Goal: Task Accomplishment & Management: Manage account settings

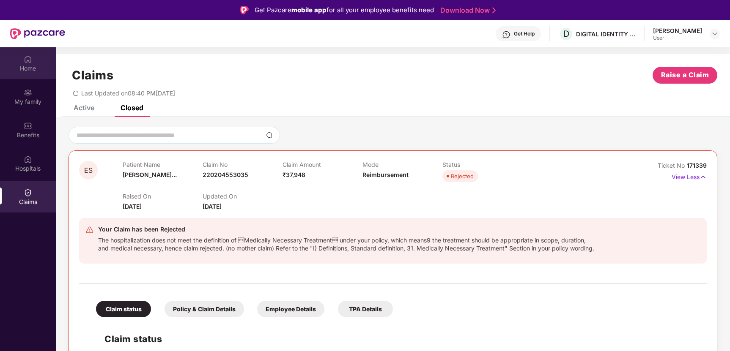
scroll to position [47, 0]
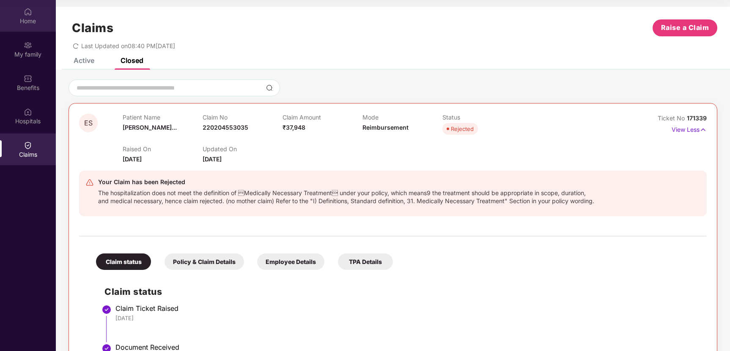
click at [25, 15] on img at bounding box center [28, 12] width 8 height 8
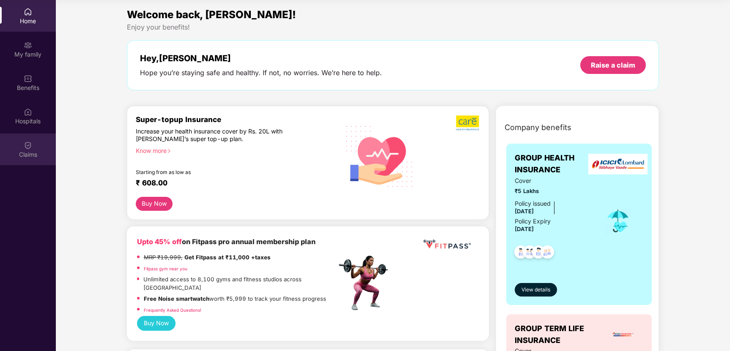
click at [27, 140] on div at bounding box center [28, 144] width 8 height 8
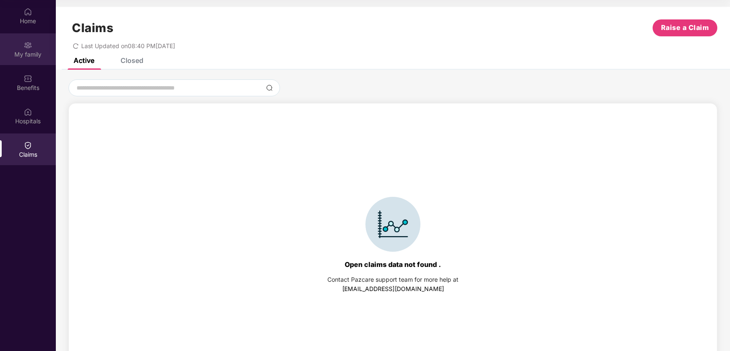
click at [30, 57] on div "My family" at bounding box center [28, 54] width 56 height 8
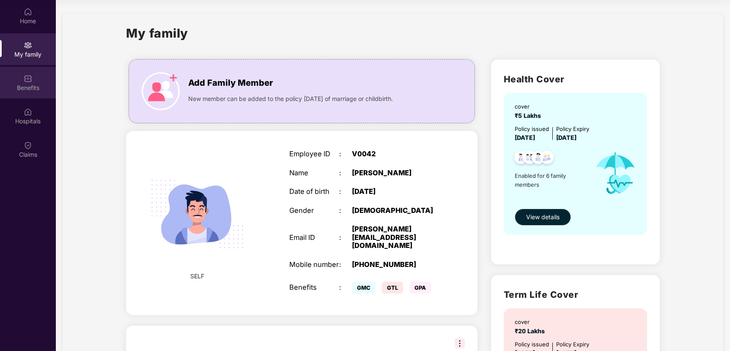
click at [31, 94] on div "Benefits" at bounding box center [28, 83] width 56 height 32
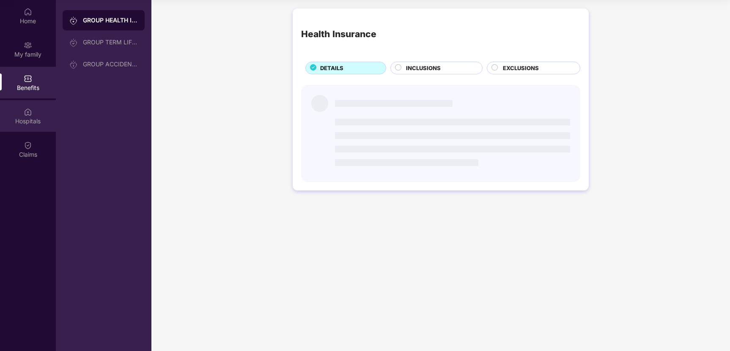
click at [28, 124] on div "Hospitals" at bounding box center [28, 121] width 56 height 8
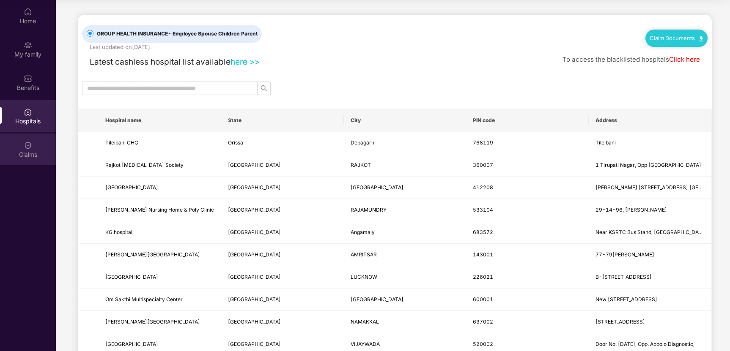
click at [32, 150] on div "Claims" at bounding box center [28, 150] width 56 height 32
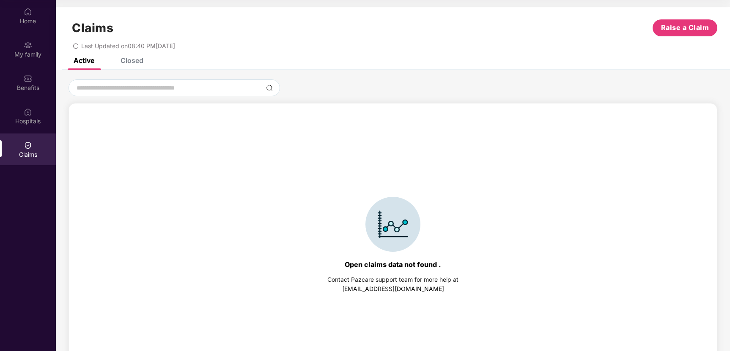
click at [137, 67] on div "Closed" at bounding box center [126, 60] width 36 height 19
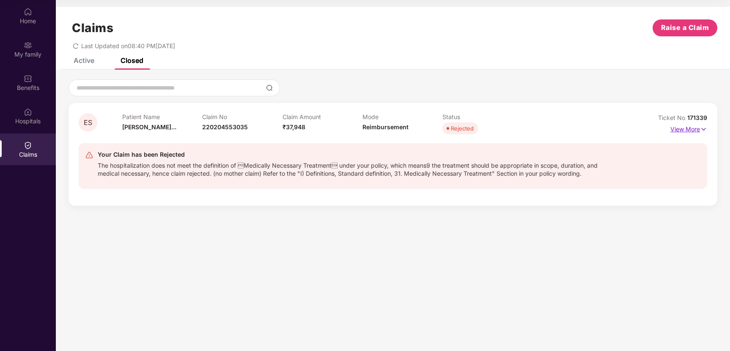
click at [692, 130] on p "View More" at bounding box center [688, 128] width 37 height 11
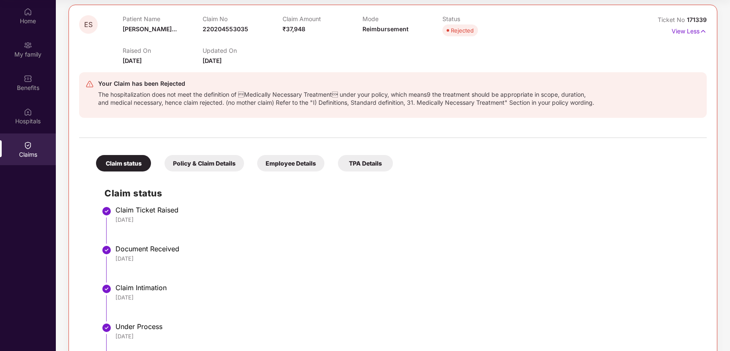
scroll to position [0, 0]
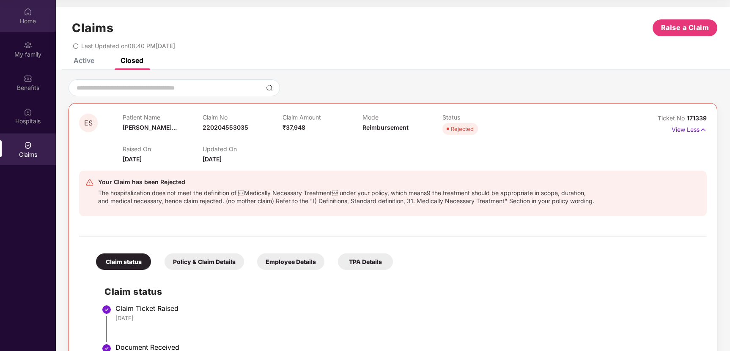
click at [23, 11] on div "Home" at bounding box center [28, 16] width 56 height 32
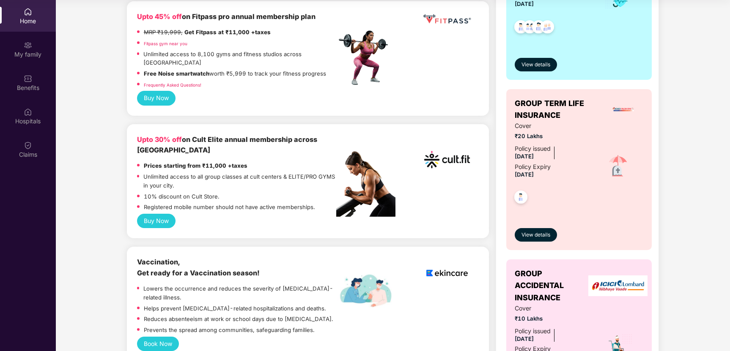
scroll to position [244, 0]
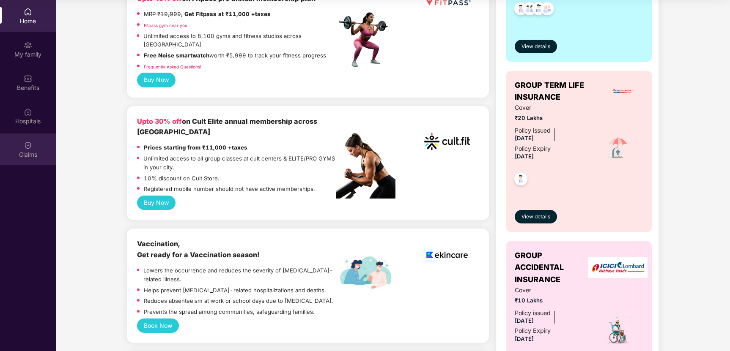
click at [32, 151] on div "Claims" at bounding box center [28, 155] width 56 height 8
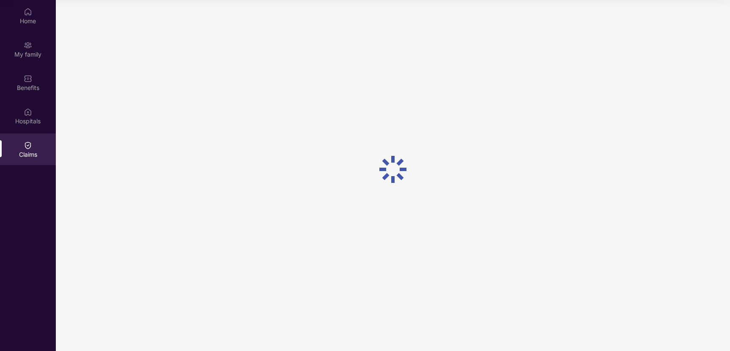
scroll to position [0, 0]
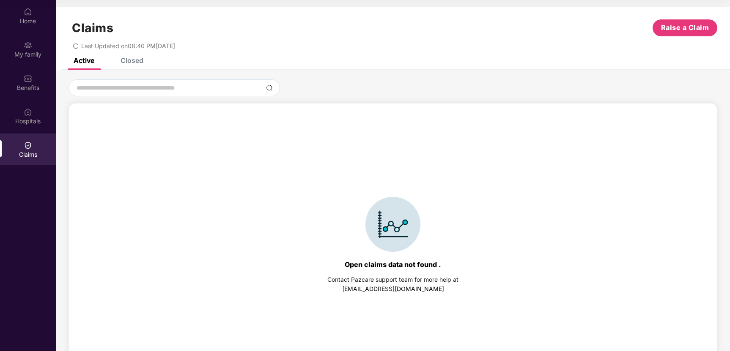
click at [129, 59] on div "Closed" at bounding box center [132, 60] width 23 height 8
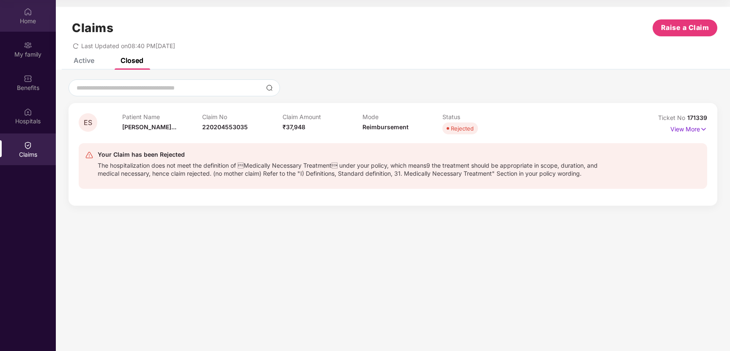
click at [17, 25] on div "Home" at bounding box center [28, 21] width 56 height 8
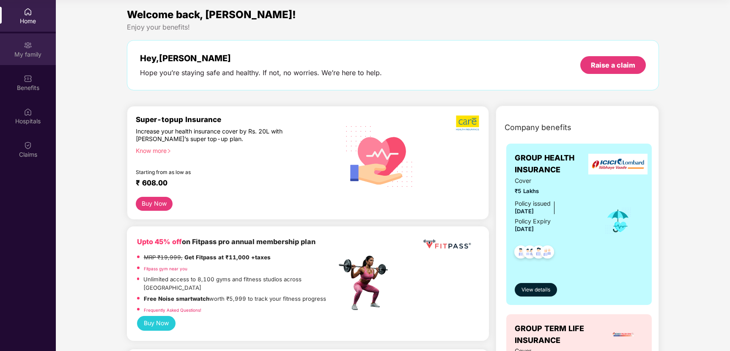
click at [27, 55] on div "My family" at bounding box center [28, 54] width 56 height 8
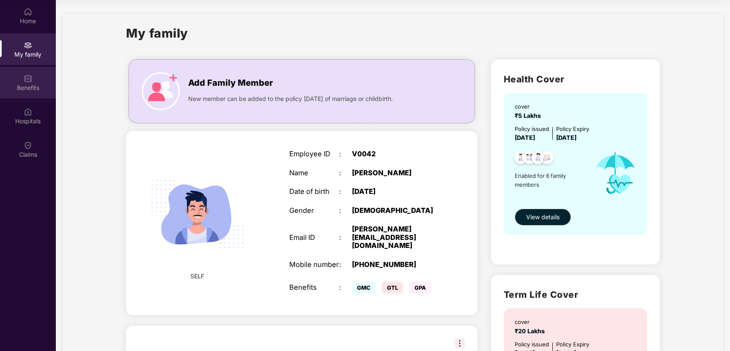
click at [28, 83] on div "Benefits" at bounding box center [28, 83] width 56 height 32
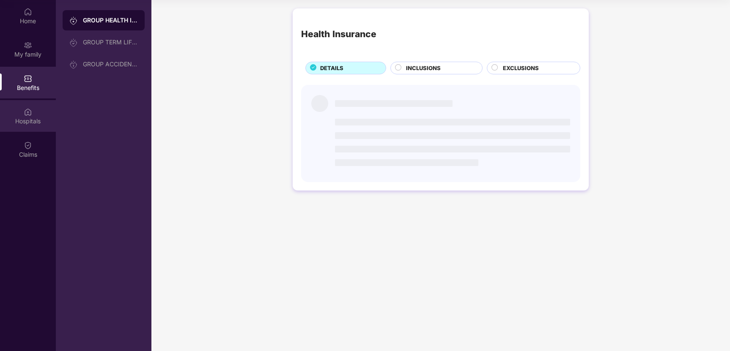
click at [27, 109] on img at bounding box center [28, 112] width 8 height 8
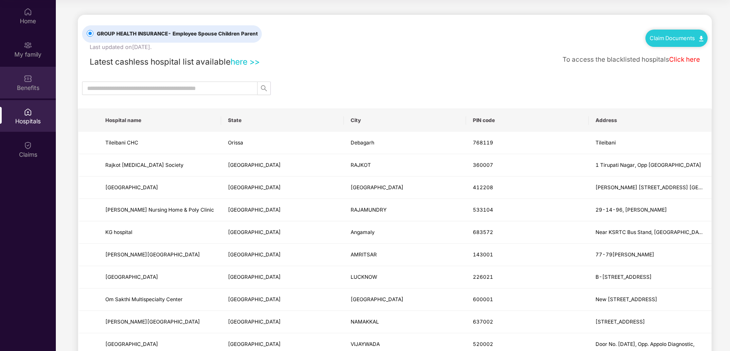
click at [18, 74] on div "Benefits" at bounding box center [28, 83] width 56 height 32
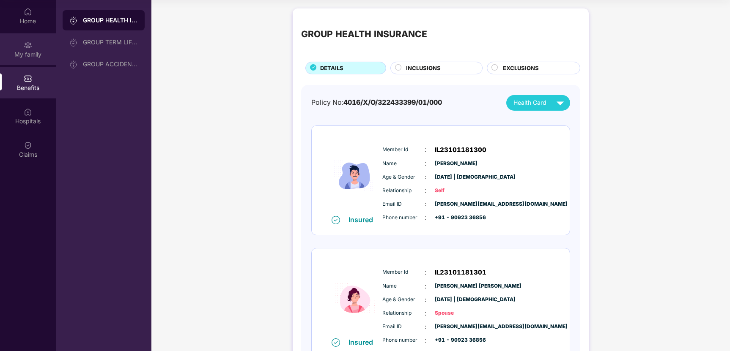
click at [35, 46] on div "My family" at bounding box center [28, 49] width 56 height 32
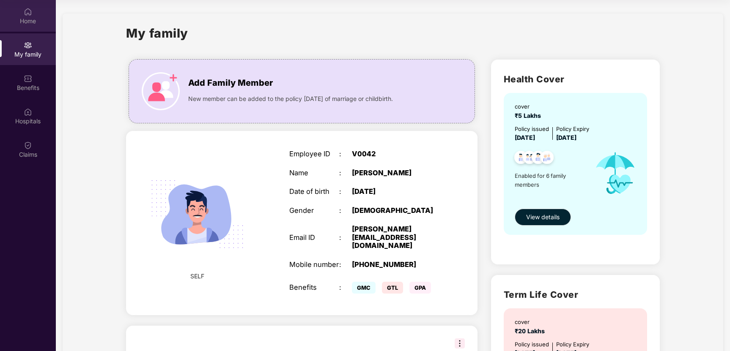
click at [19, 17] on div "Home" at bounding box center [28, 21] width 56 height 8
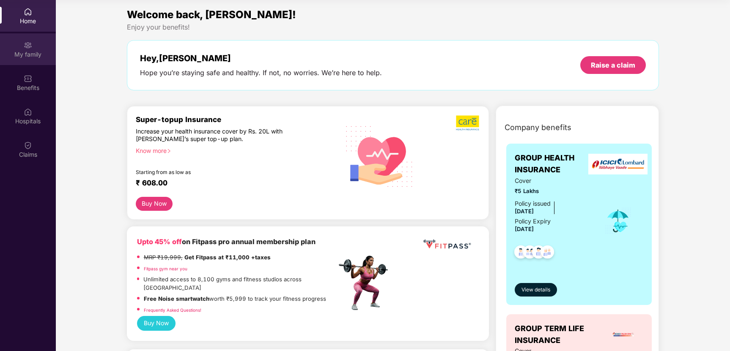
click at [26, 61] on div "My family" at bounding box center [28, 49] width 56 height 32
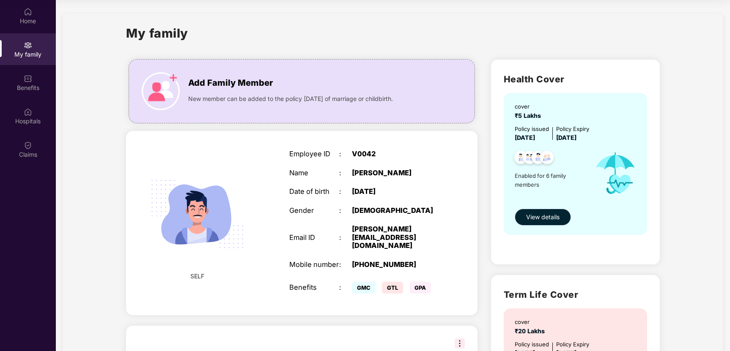
click at [539, 218] on span "View details" at bounding box center [542, 217] width 33 height 9
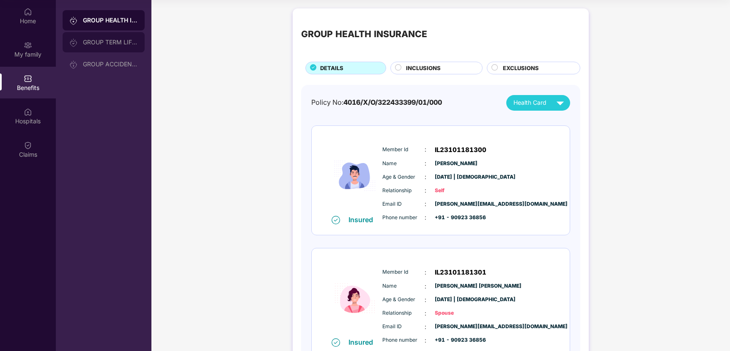
click at [125, 47] on div "GROUP TERM LIFE INSURANCE" at bounding box center [104, 42] width 82 height 20
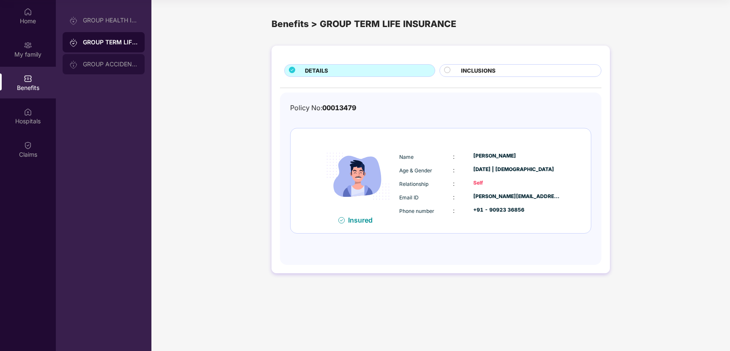
click at [116, 61] on div "GROUP ACCIDENTAL INSURANCE" at bounding box center [110, 64] width 55 height 7
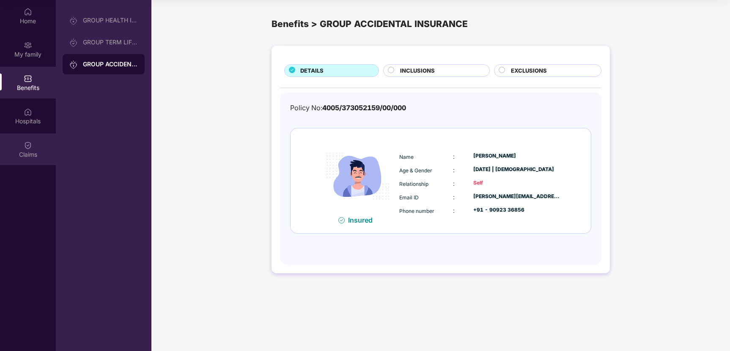
click at [38, 135] on div "Claims" at bounding box center [28, 150] width 56 height 32
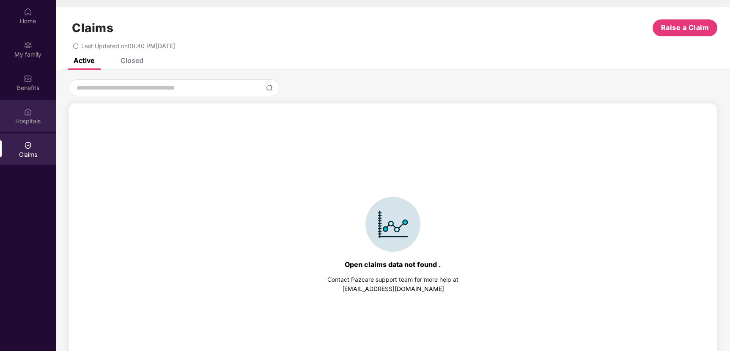
click at [19, 115] on div "Hospitals" at bounding box center [28, 116] width 56 height 32
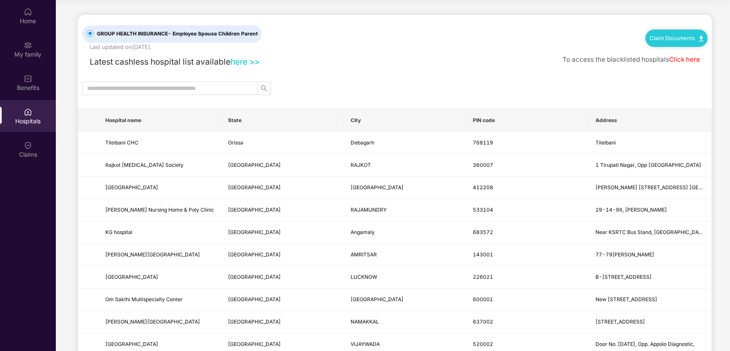
click at [656, 37] on link "Claim Documents" at bounding box center [677, 38] width 54 height 7
click at [486, 45] on div "GROUP HEALTH INSURANCE - Employee Spouse Children Parent Last updated on 24 Sep…" at bounding box center [395, 33] width 626 height 36
click at [25, 13] on img at bounding box center [28, 12] width 8 height 8
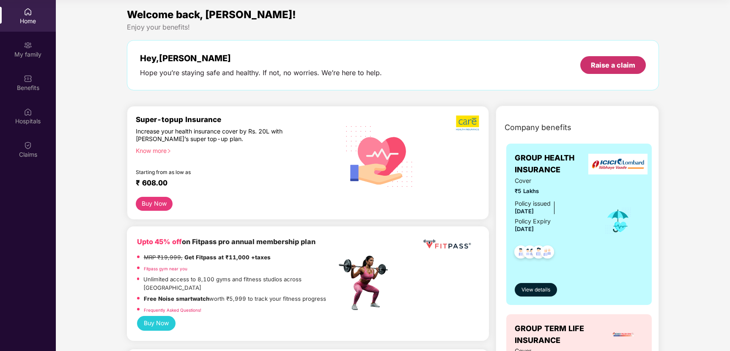
click at [611, 66] on div "Raise a claim" at bounding box center [613, 64] width 44 height 9
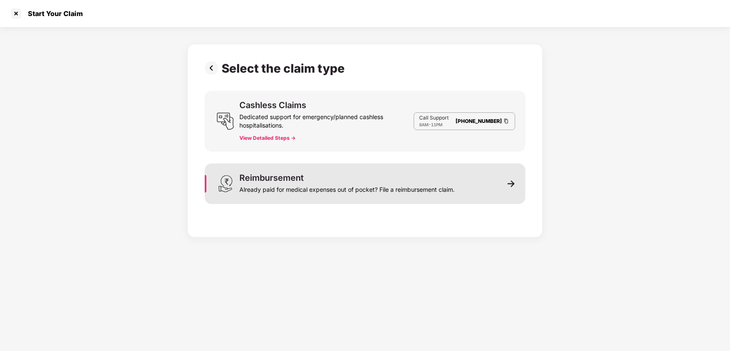
click at [311, 188] on div "Already paid for medical expenses out of pocket? File a reimbursement claim." at bounding box center [346, 188] width 215 height 12
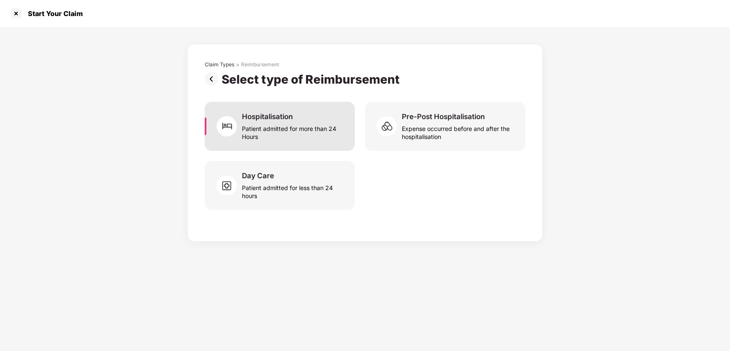
click at [257, 125] on div "Patient admitted for more than 24 Hours" at bounding box center [293, 130] width 103 height 19
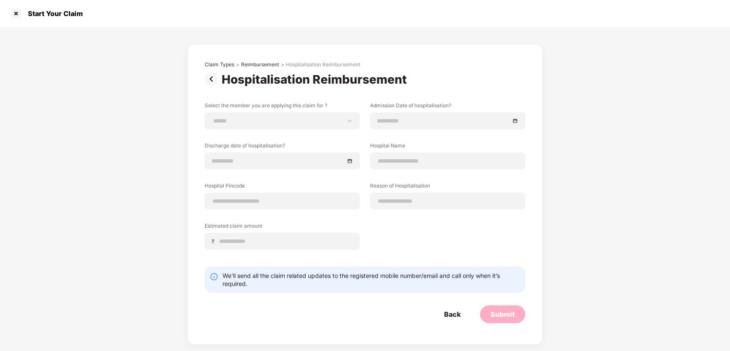
scroll to position [47, 0]
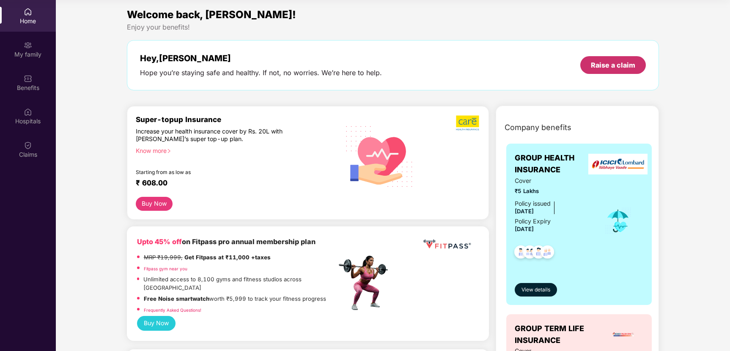
click at [606, 59] on div "Raise a claim" at bounding box center [613, 65] width 66 height 18
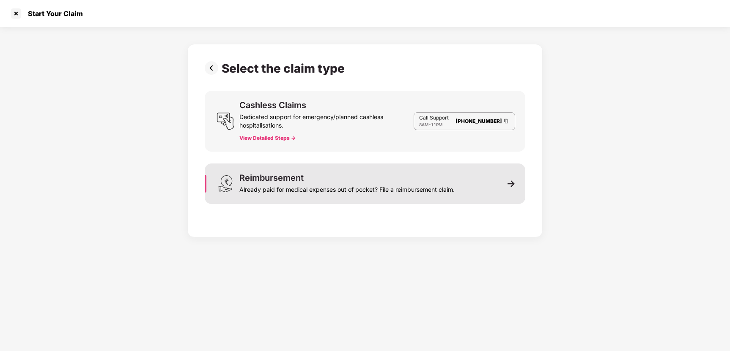
click at [277, 182] on div "Already paid for medical expenses out of pocket? File a reimbursement claim." at bounding box center [346, 188] width 215 height 12
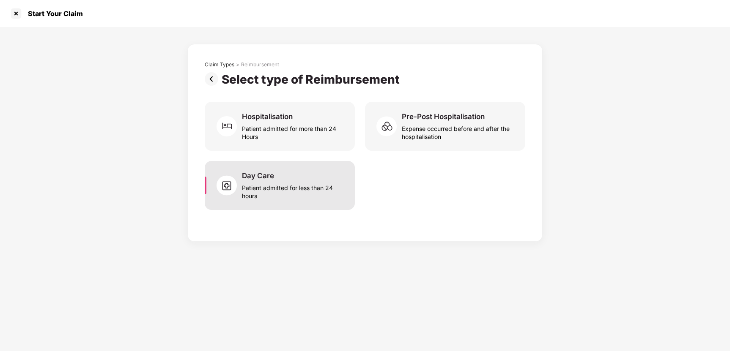
click at [300, 196] on div "Patient admitted for less than 24 hours" at bounding box center [293, 190] width 103 height 19
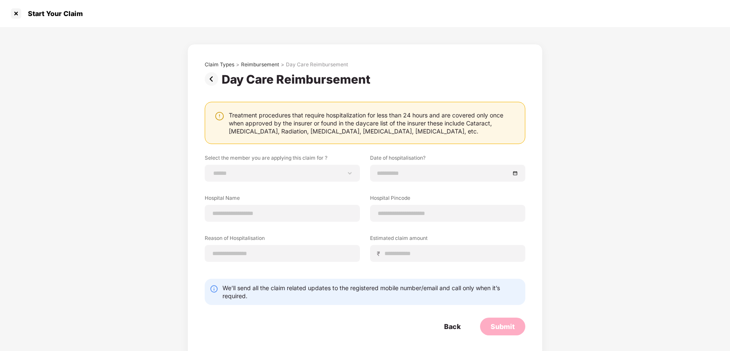
click at [249, 121] on div "Treatment procedures that require hospitalization for less than 24 hours and ar…" at bounding box center [373, 123] width 288 height 24
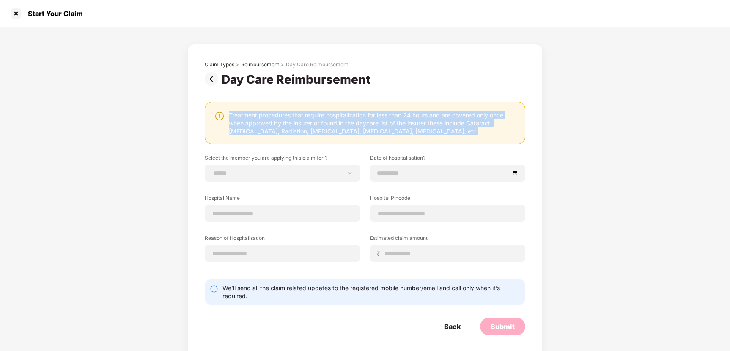
click at [333, 128] on div "Treatment procedures that require hospitalization for less than 24 hours and ar…" at bounding box center [373, 123] width 288 height 24
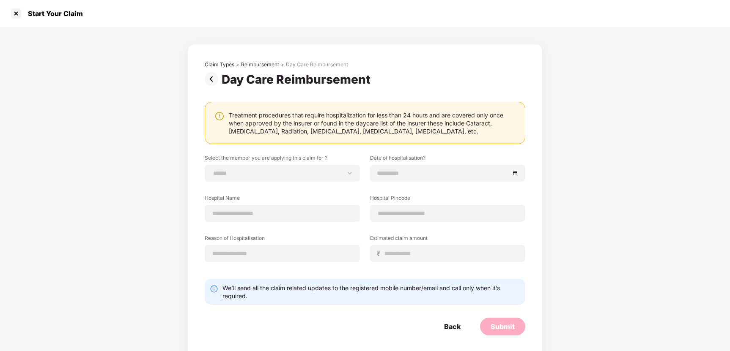
click at [420, 132] on div "Treatment procedures that require hospitalization for less than 24 hours and ar…" at bounding box center [373, 123] width 288 height 24
click at [19, 15] on div at bounding box center [16, 14] width 14 height 14
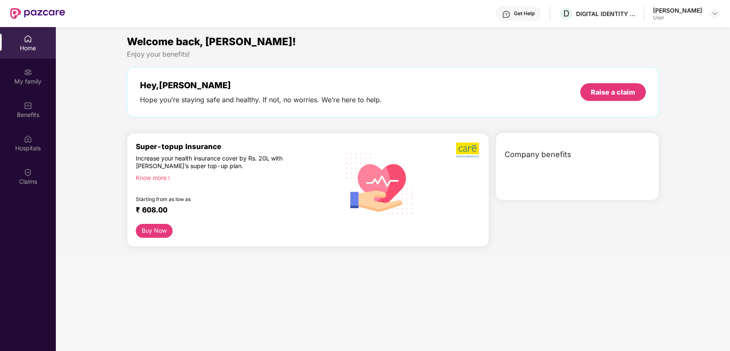
scroll to position [47, 0]
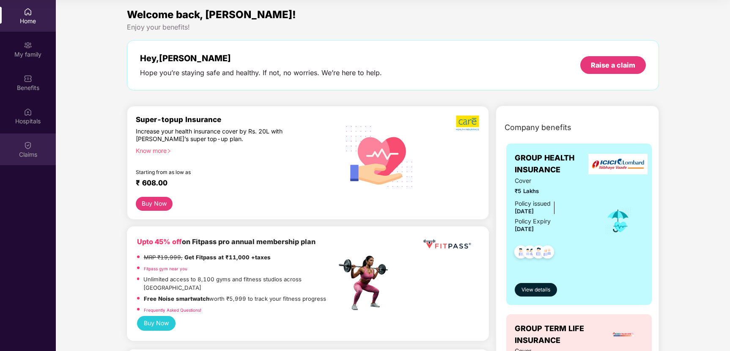
click at [30, 146] on img at bounding box center [28, 145] width 8 height 8
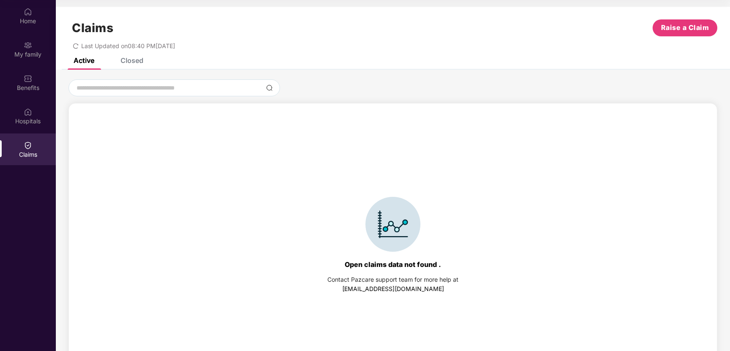
click at [141, 59] on div "Closed" at bounding box center [132, 60] width 23 height 8
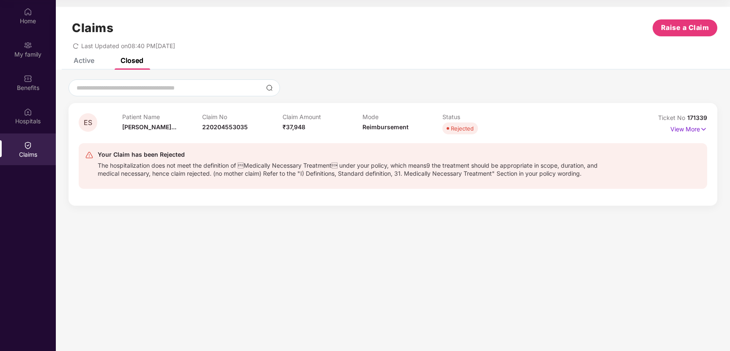
click at [222, 163] on div "The hospitalization does not meet the definition of Medically Necessary Treatm…" at bounding box center [348, 169] width 500 height 18
click at [679, 132] on p "View More" at bounding box center [688, 128] width 37 height 11
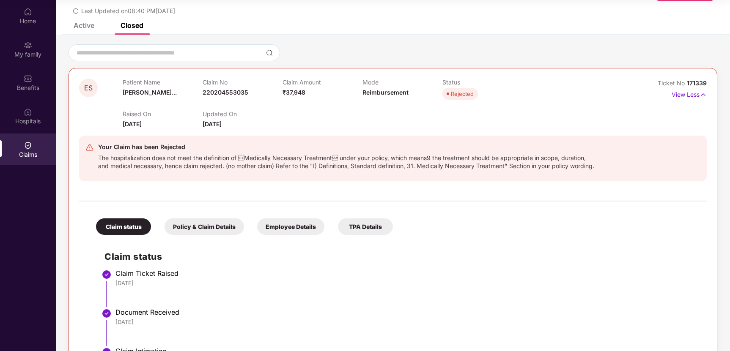
scroll to position [159, 0]
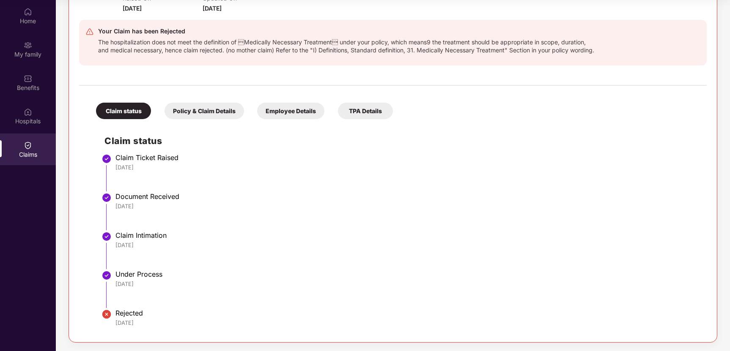
click at [133, 318] on div "Rejected 24 Sep 2025" at bounding box center [406, 318] width 583 height 18
click at [213, 117] on div "Policy & Claim Details" at bounding box center [205, 111] width 80 height 16
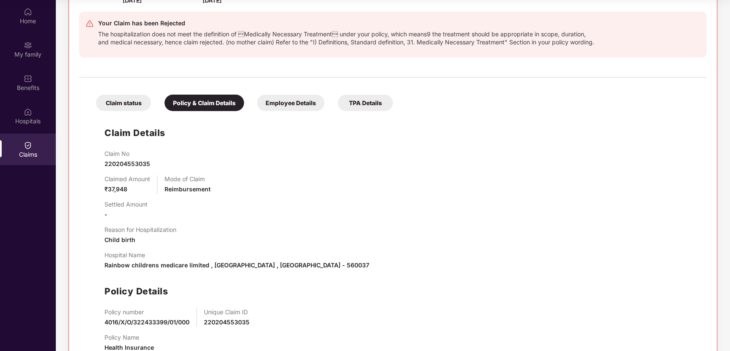
scroll to position [194, 0]
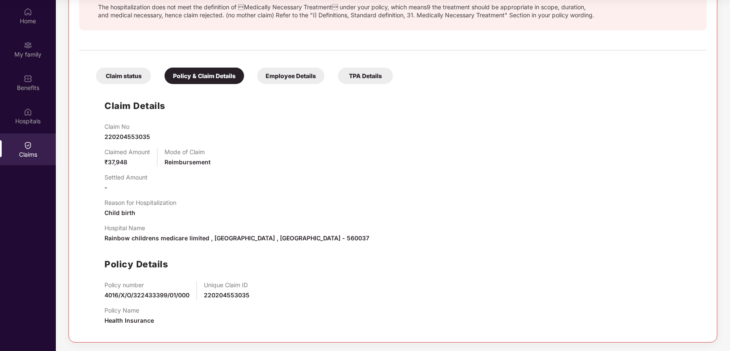
click at [309, 72] on div "Employee Details" at bounding box center [290, 76] width 67 height 16
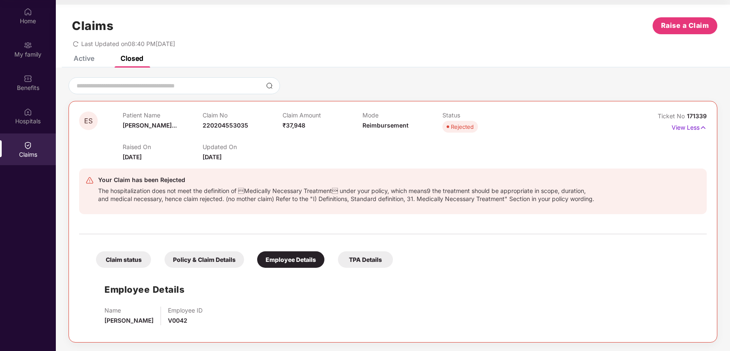
click at [377, 244] on div "Claim status Policy & Claim Details Employee Details TPA Details" at bounding box center [240, 255] width 305 height 25
click at [371, 260] on div "TPA Details" at bounding box center [365, 260] width 55 height 16
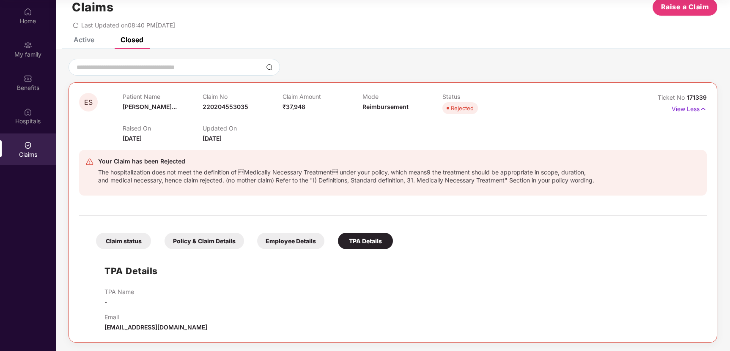
click at [271, 244] on div "Employee Details" at bounding box center [290, 241] width 67 height 16
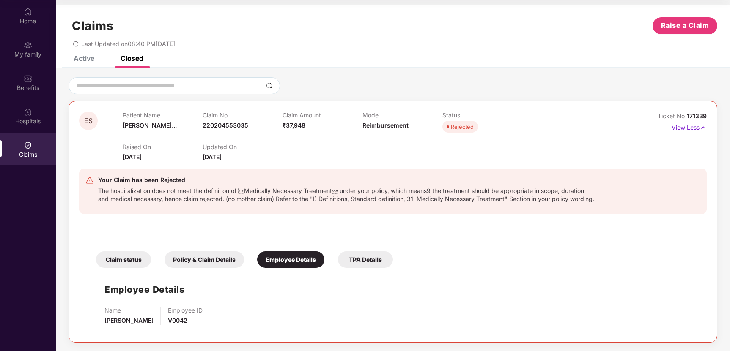
click at [202, 258] on div "Policy & Claim Details" at bounding box center [205, 260] width 80 height 16
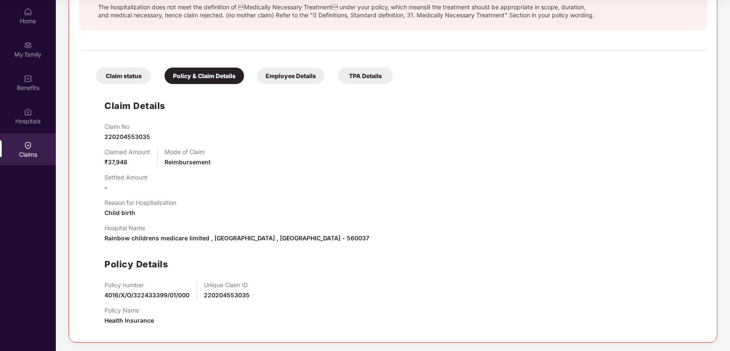
scroll to position [0, 0]
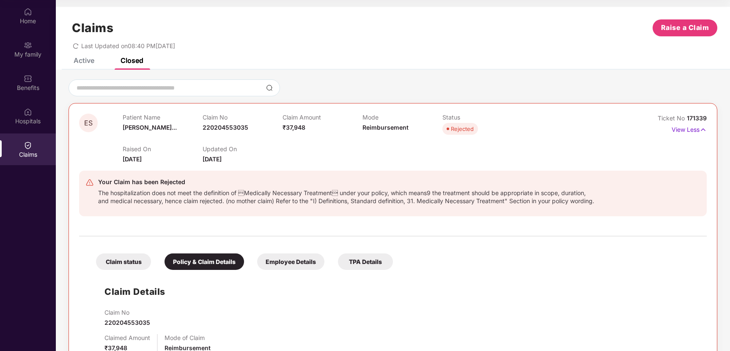
click at [88, 63] on div "Active" at bounding box center [84, 60] width 21 height 8
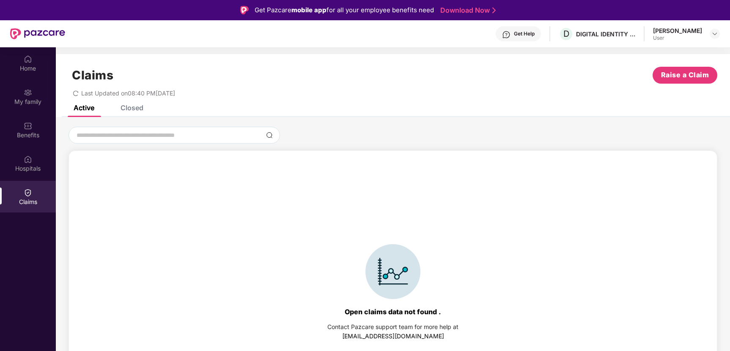
click at [530, 33] on div "Get Help" at bounding box center [524, 33] width 21 height 7
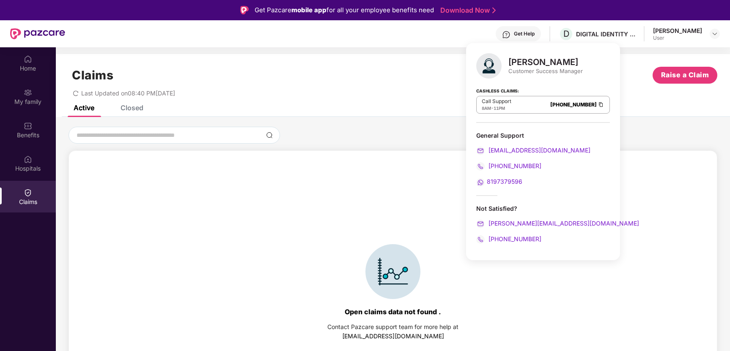
click at [130, 104] on div "Claims Raise a Claim Last Updated on 08:40 PM[DATE]" at bounding box center [393, 79] width 674 height 51
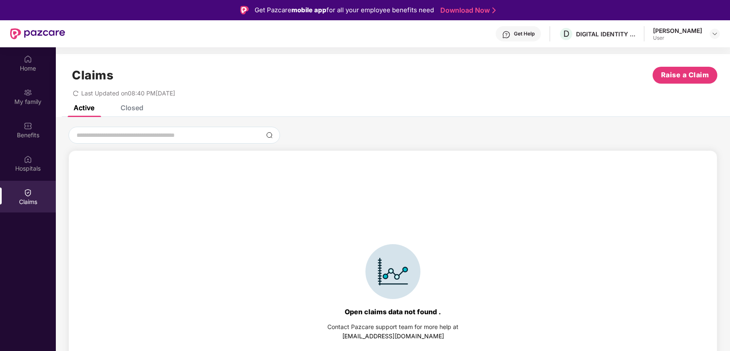
click at [131, 108] on div "Closed" at bounding box center [132, 108] width 23 height 8
